Goal: Find specific page/section: Find specific page/section

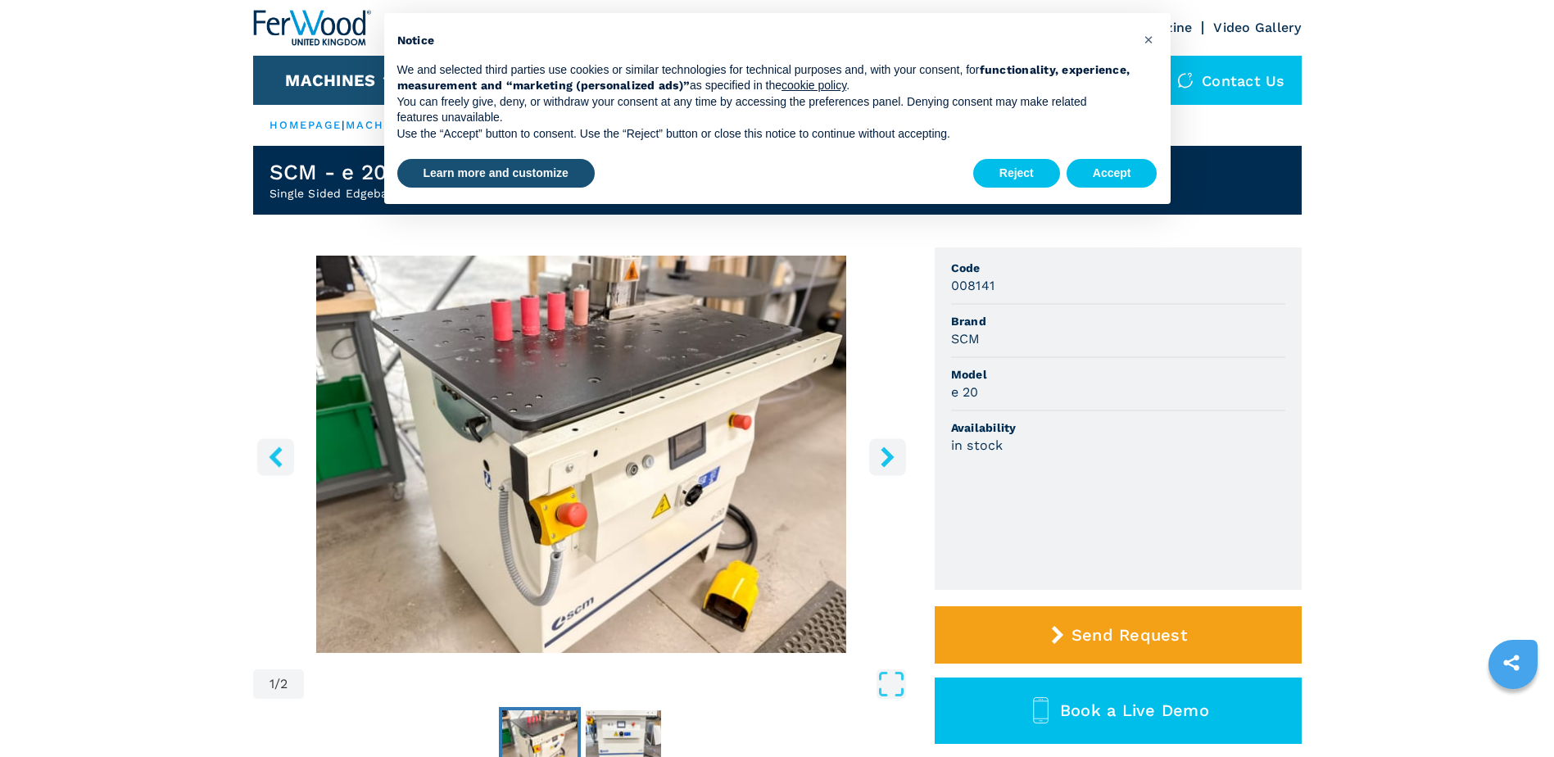
click at [1135, 166] on button "Accept" at bounding box center [1112, 173] width 91 height 29
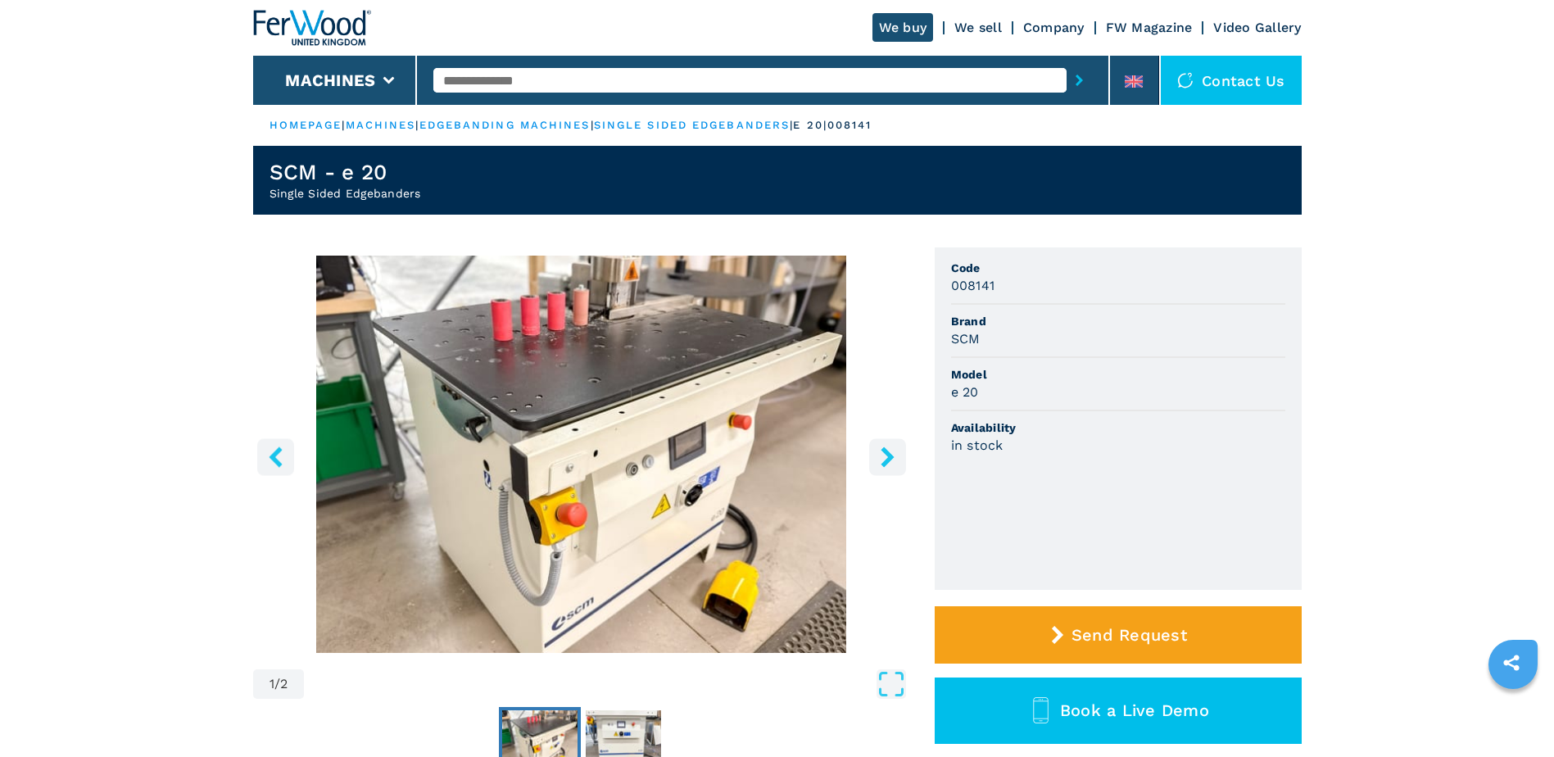
click at [541, 119] on link "edgebanding machines" at bounding box center [505, 125] width 171 height 12
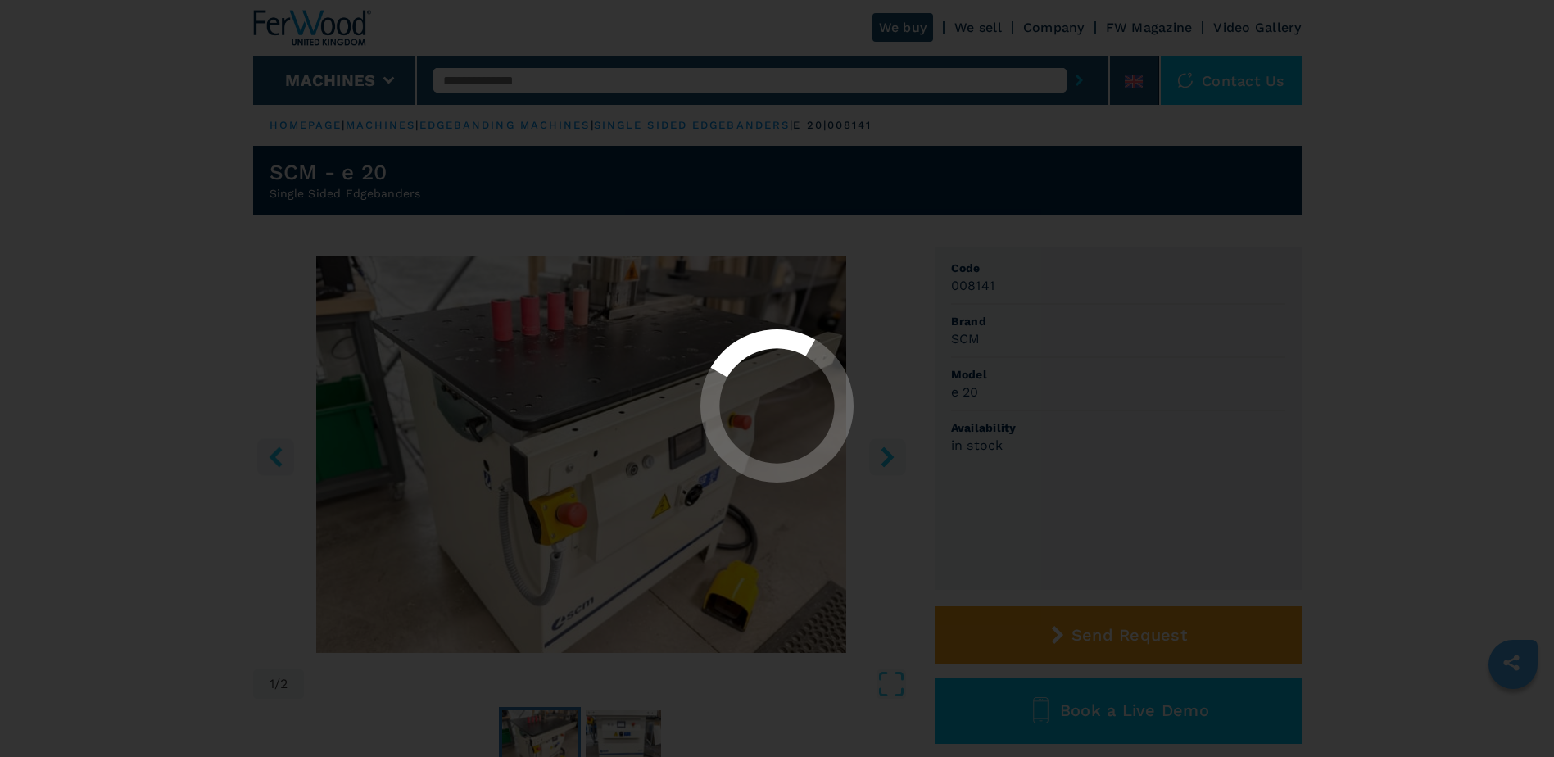
select select "**********"
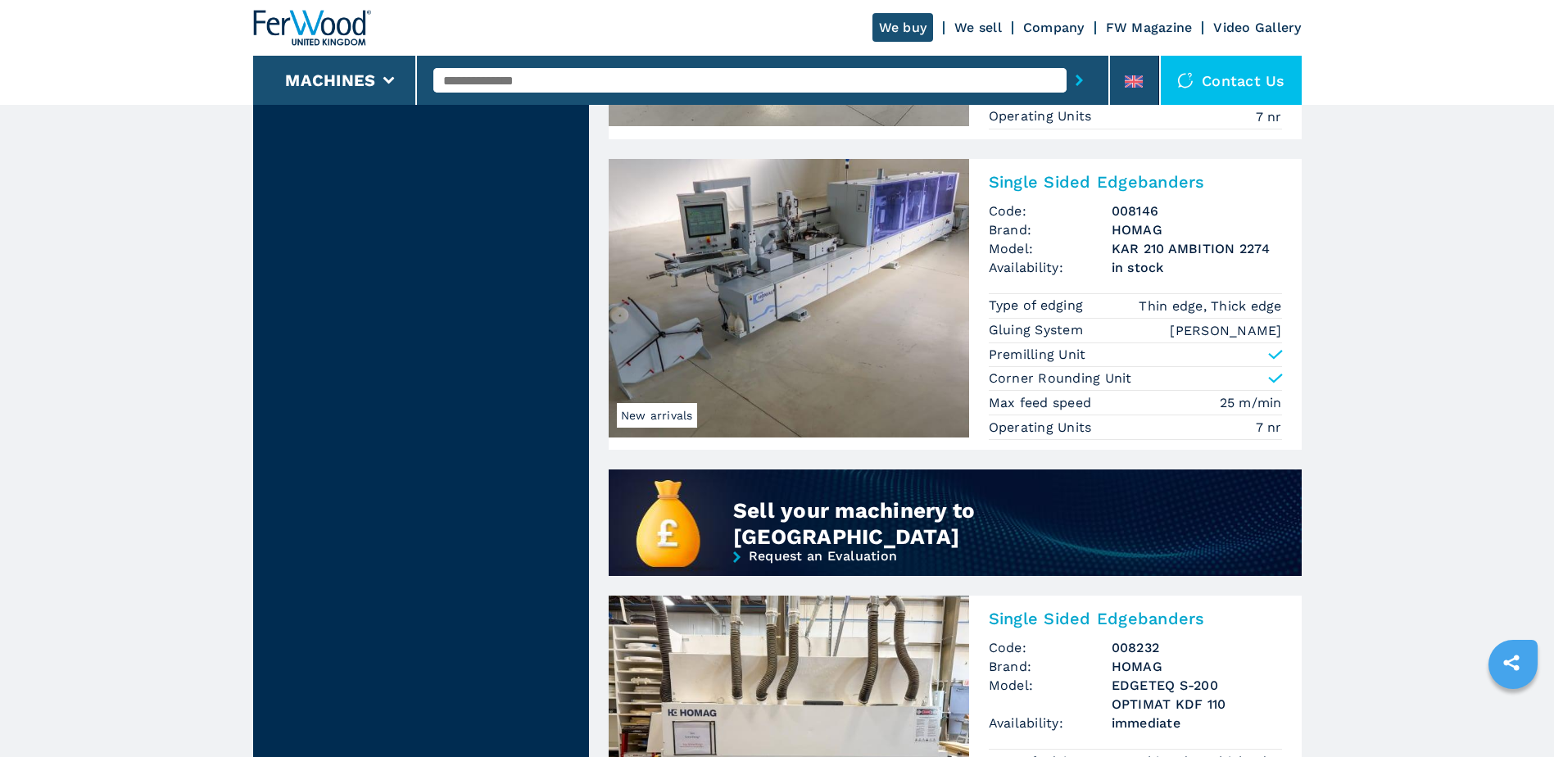
scroll to position [1393, 0]
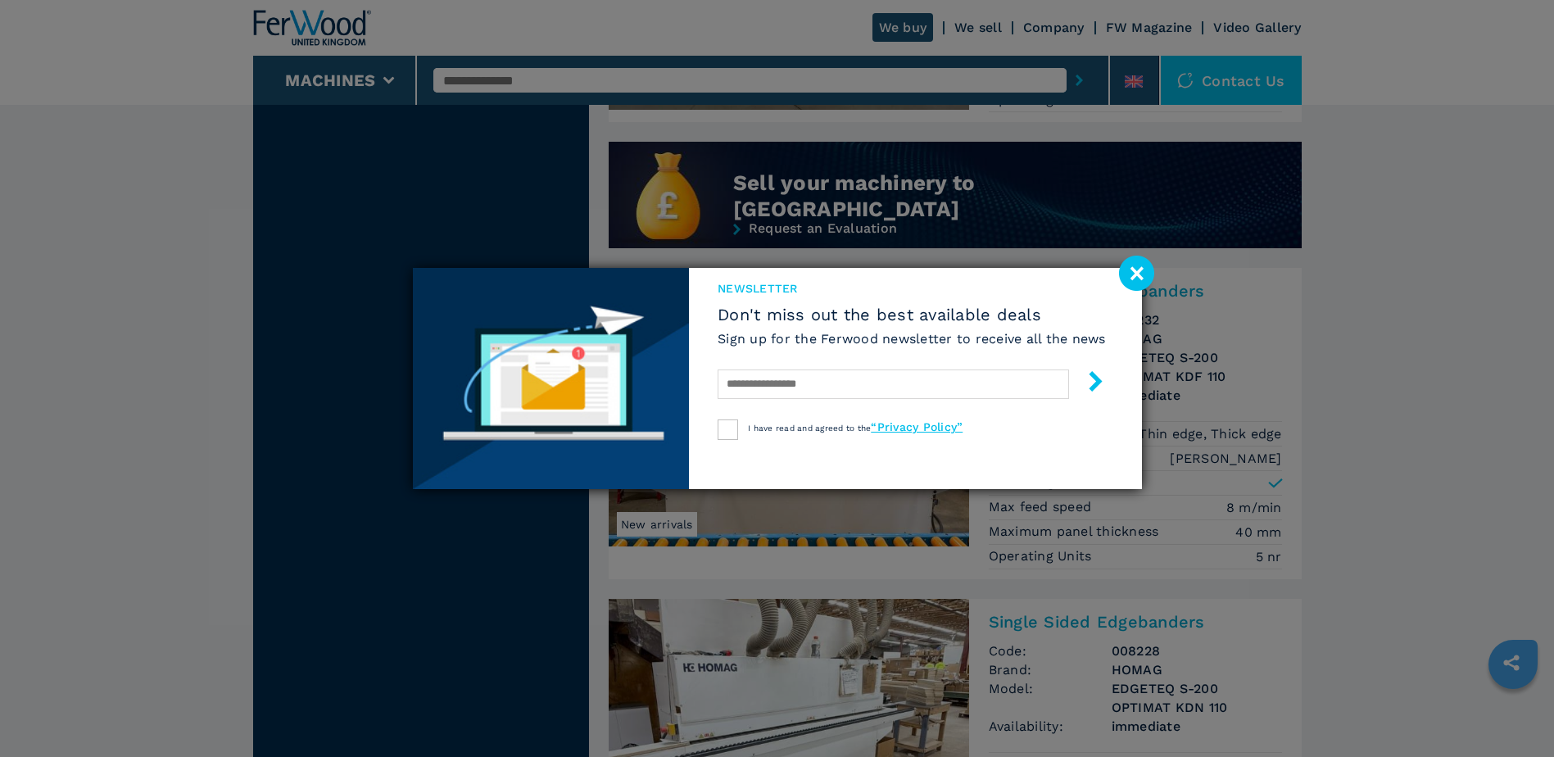
click at [1141, 275] on image at bounding box center [1136, 273] width 35 height 35
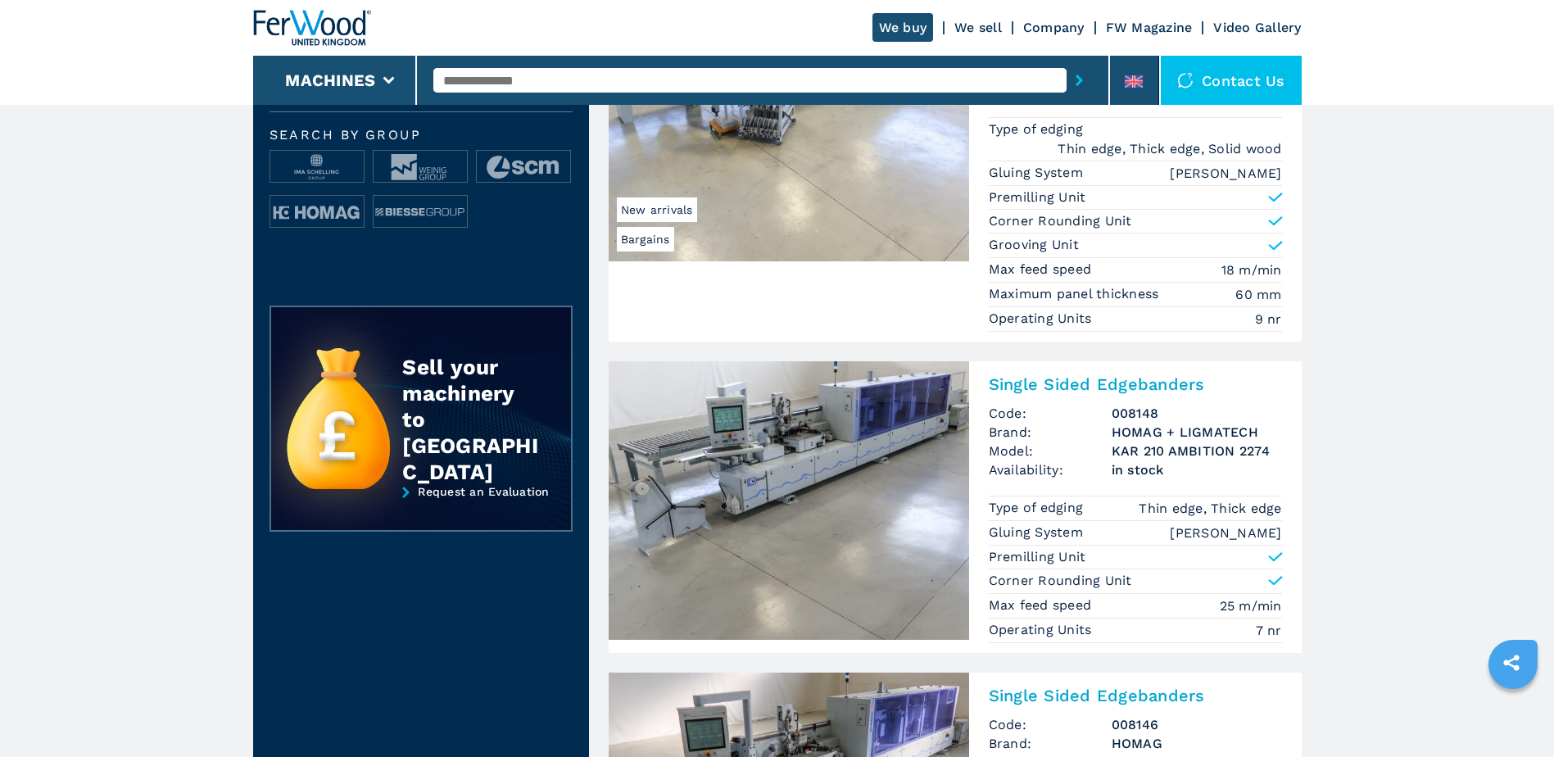
scroll to position [0, 0]
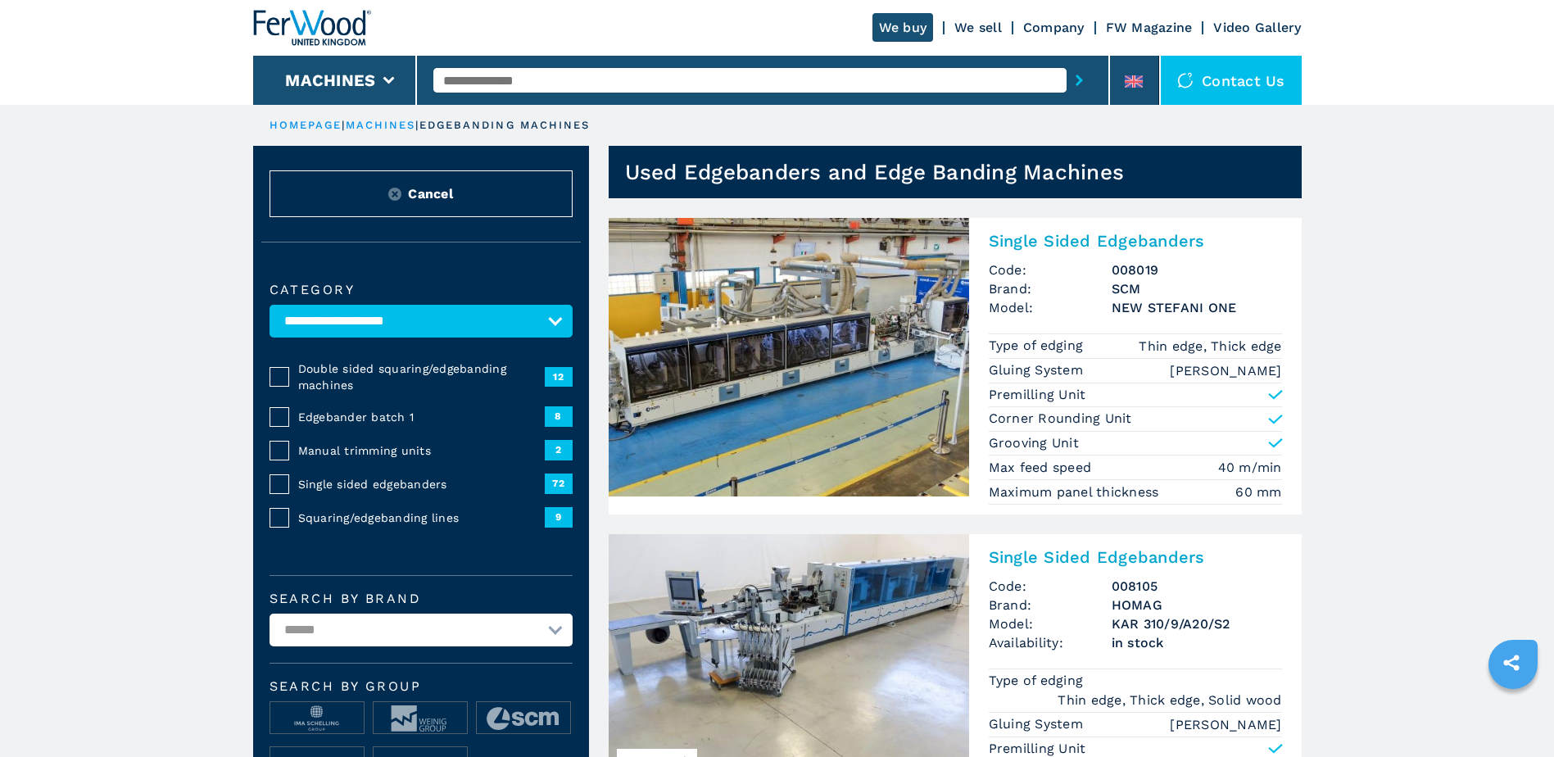
drag, startPoint x: 1310, startPoint y: 537, endPoint x: 1261, endPoint y: 259, distance: 282.1
drag, startPoint x: 228, startPoint y: 480, endPoint x: 228, endPoint y: 278, distance: 202.4
